Goal: Navigation & Orientation: Find specific page/section

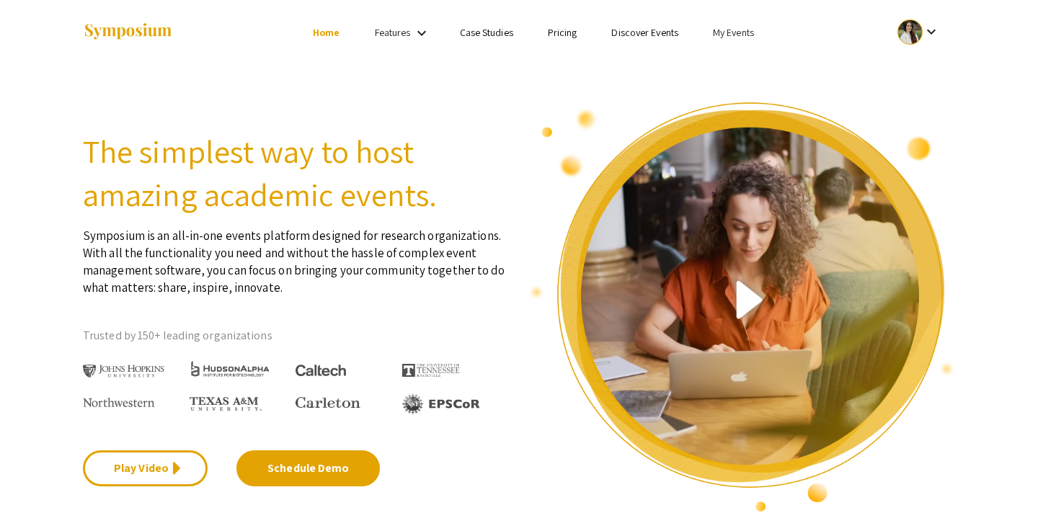
click at [737, 32] on link "My Events" at bounding box center [733, 32] width 41 height 13
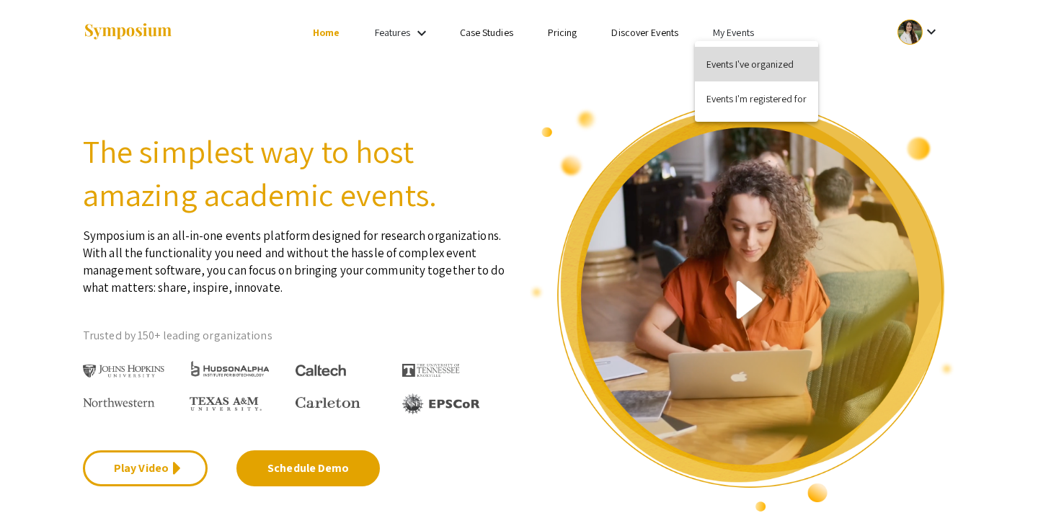
click at [743, 71] on button "Events I've organized" at bounding box center [756, 64] width 123 height 35
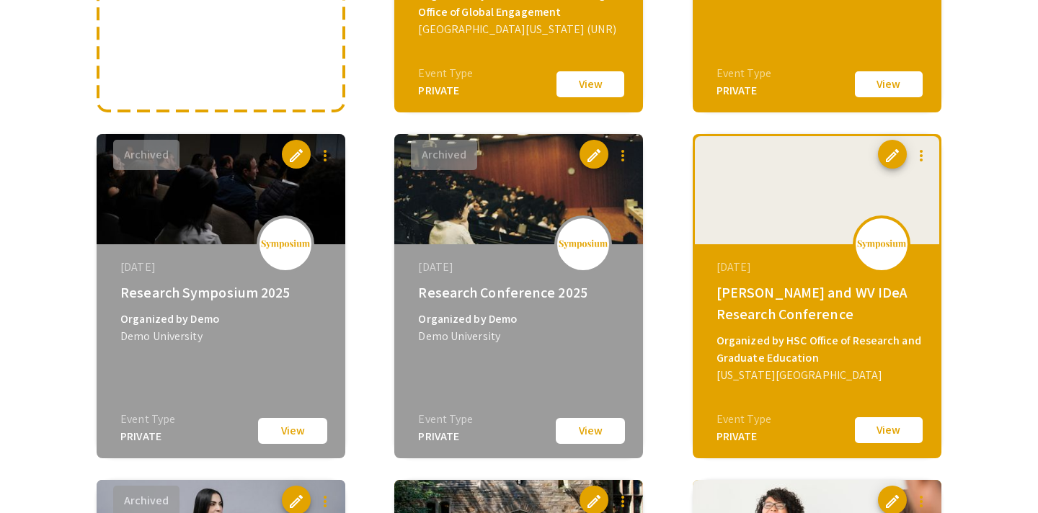
scroll to position [236, 0]
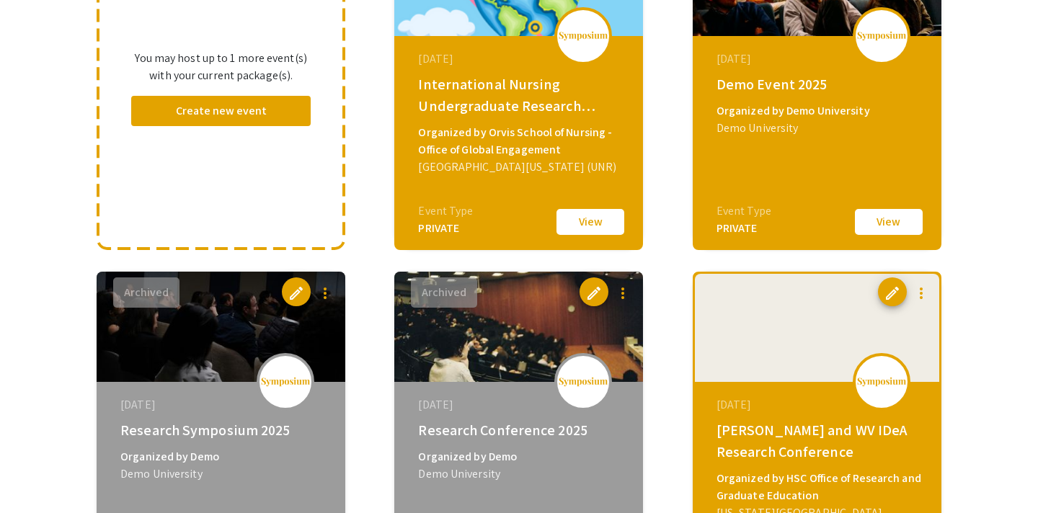
click at [894, 216] on button "View" at bounding box center [889, 222] width 72 height 30
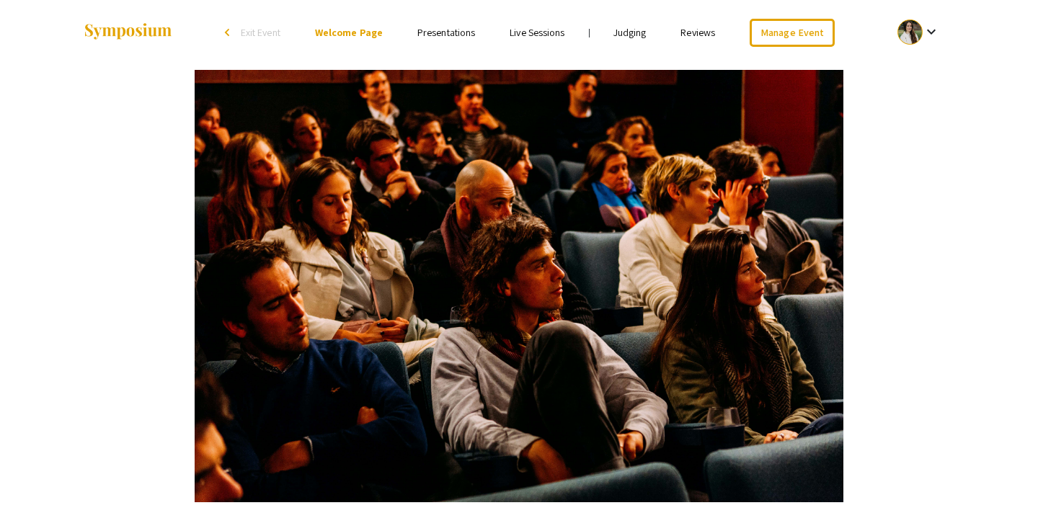
click at [638, 27] on link "Judging" at bounding box center [629, 32] width 33 height 13
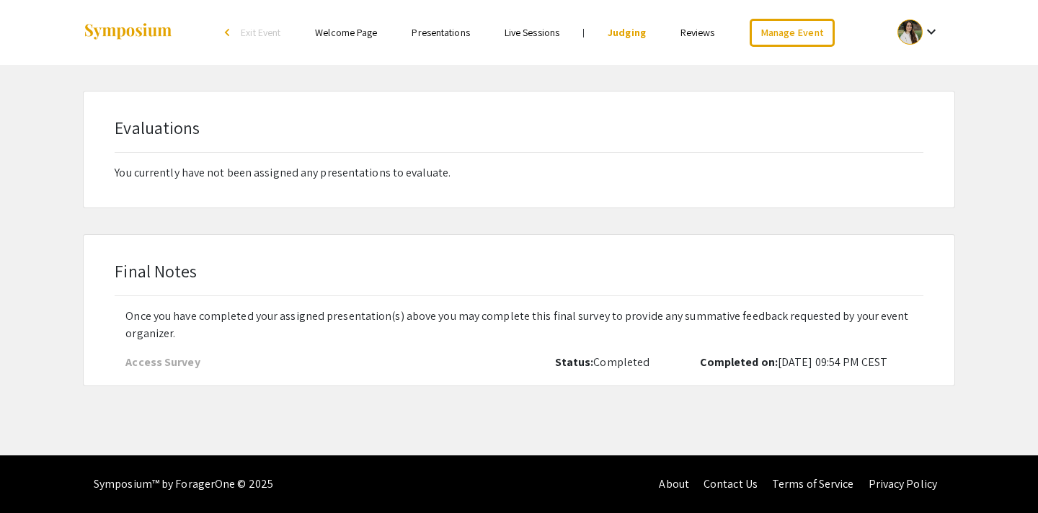
click at [701, 28] on link "Reviews" at bounding box center [697, 32] width 35 height 13
click at [626, 33] on link "Judging" at bounding box center [624, 32] width 33 height 13
click at [524, 31] on link "Live Sessions" at bounding box center [532, 32] width 55 height 13
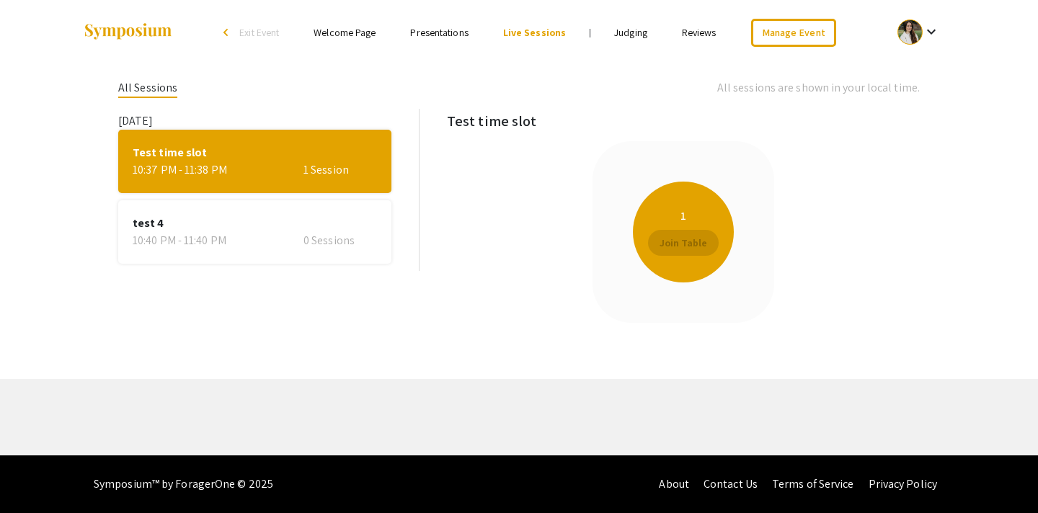
click at [206, 233] on div "10:40 PM - 11:40 PM" at bounding box center [192, 240] width 118 height 17
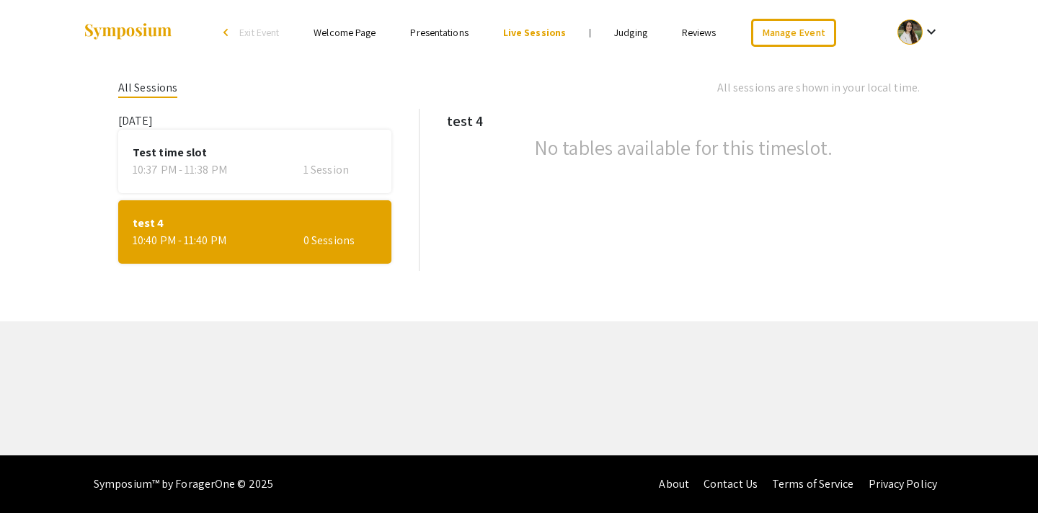
click at [316, 163] on div "1 Session" at bounding box center [340, 169] width 74 height 17
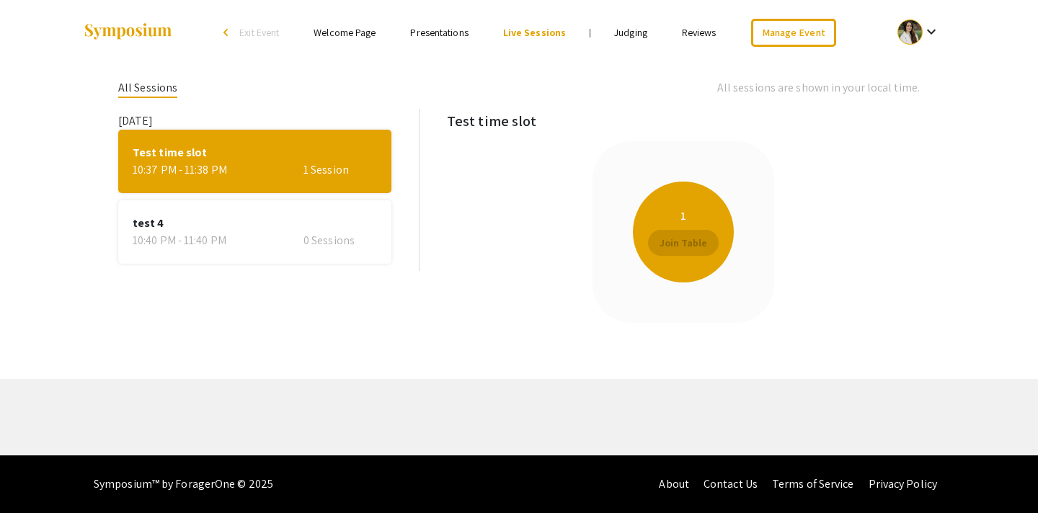
click at [440, 34] on link "Presentations" at bounding box center [439, 32] width 58 height 13
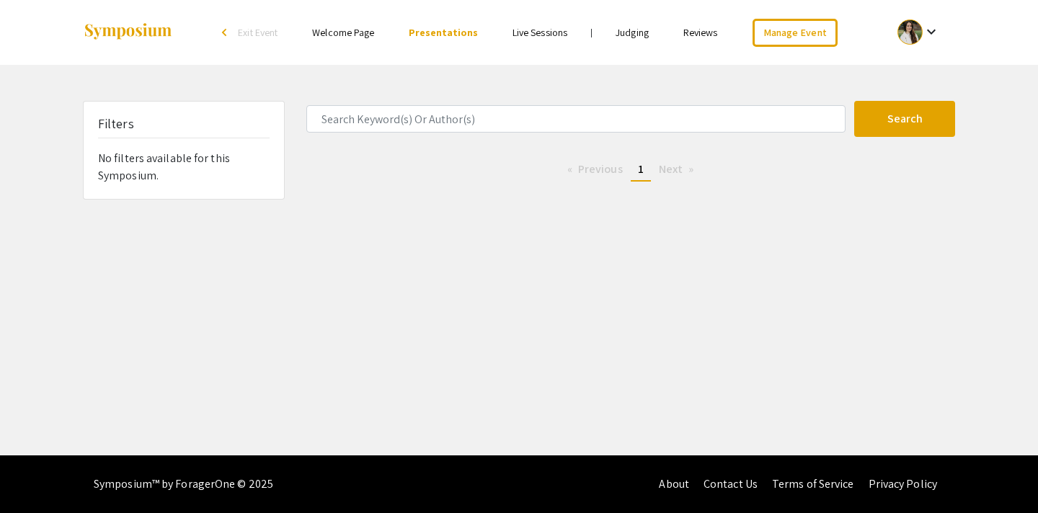
click at [326, 33] on link "Welcome Page" at bounding box center [343, 32] width 62 height 13
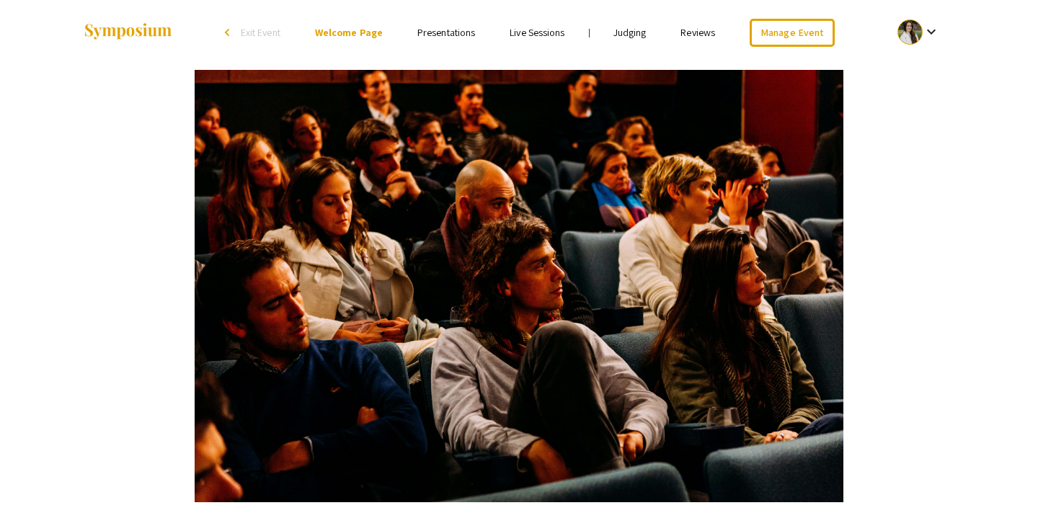
click at [537, 26] on link "Live Sessions" at bounding box center [537, 32] width 55 height 13
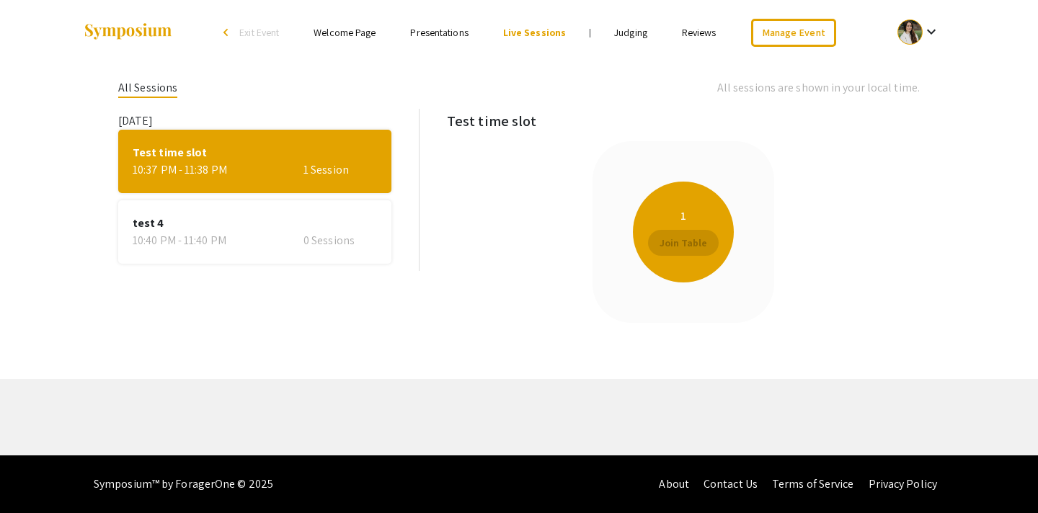
click at [629, 32] on link "Judging" at bounding box center [630, 32] width 33 height 13
